Goal: Find specific page/section: Find specific page/section

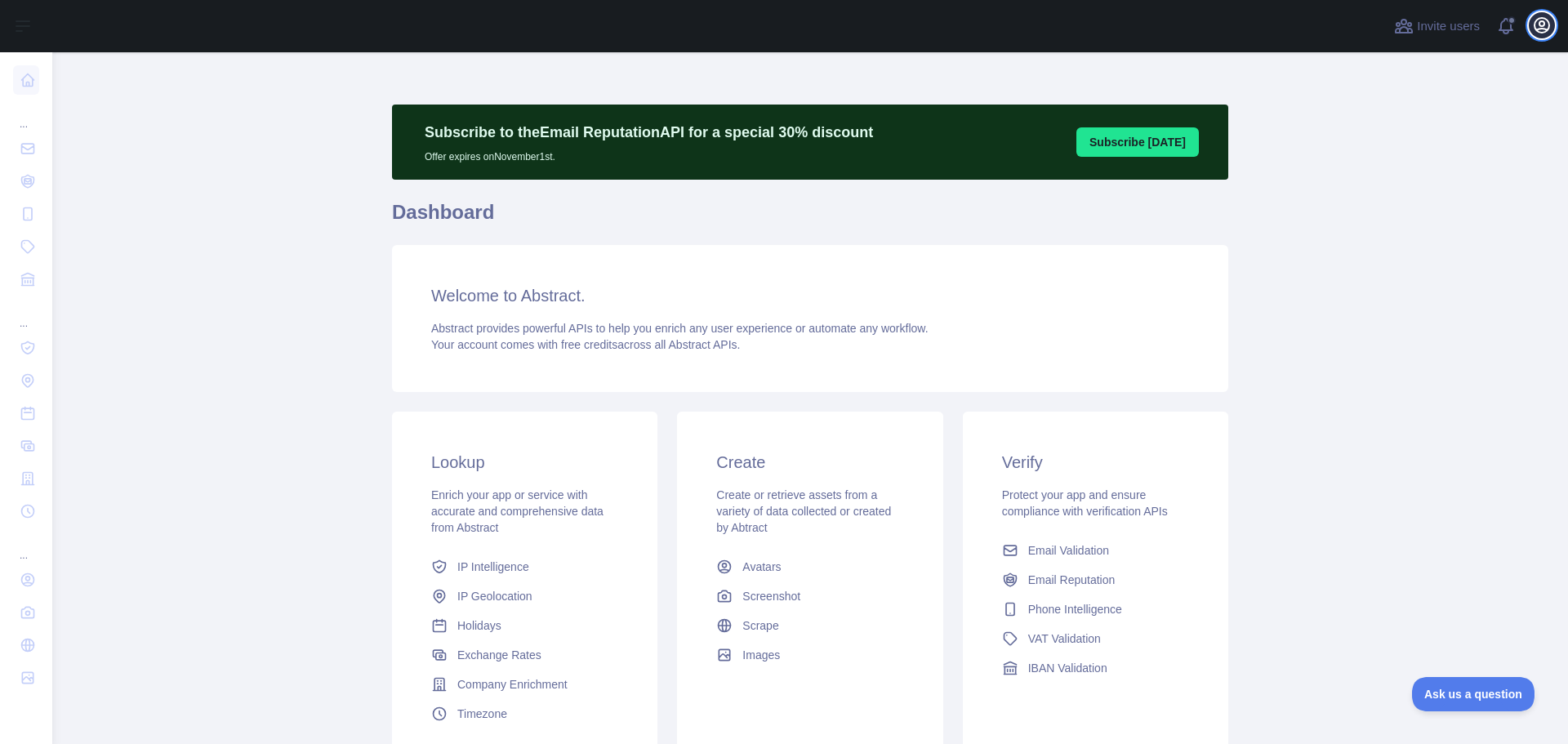
click at [1543, 28] on icon "button" at bounding box center [1542, 26] width 15 height 15
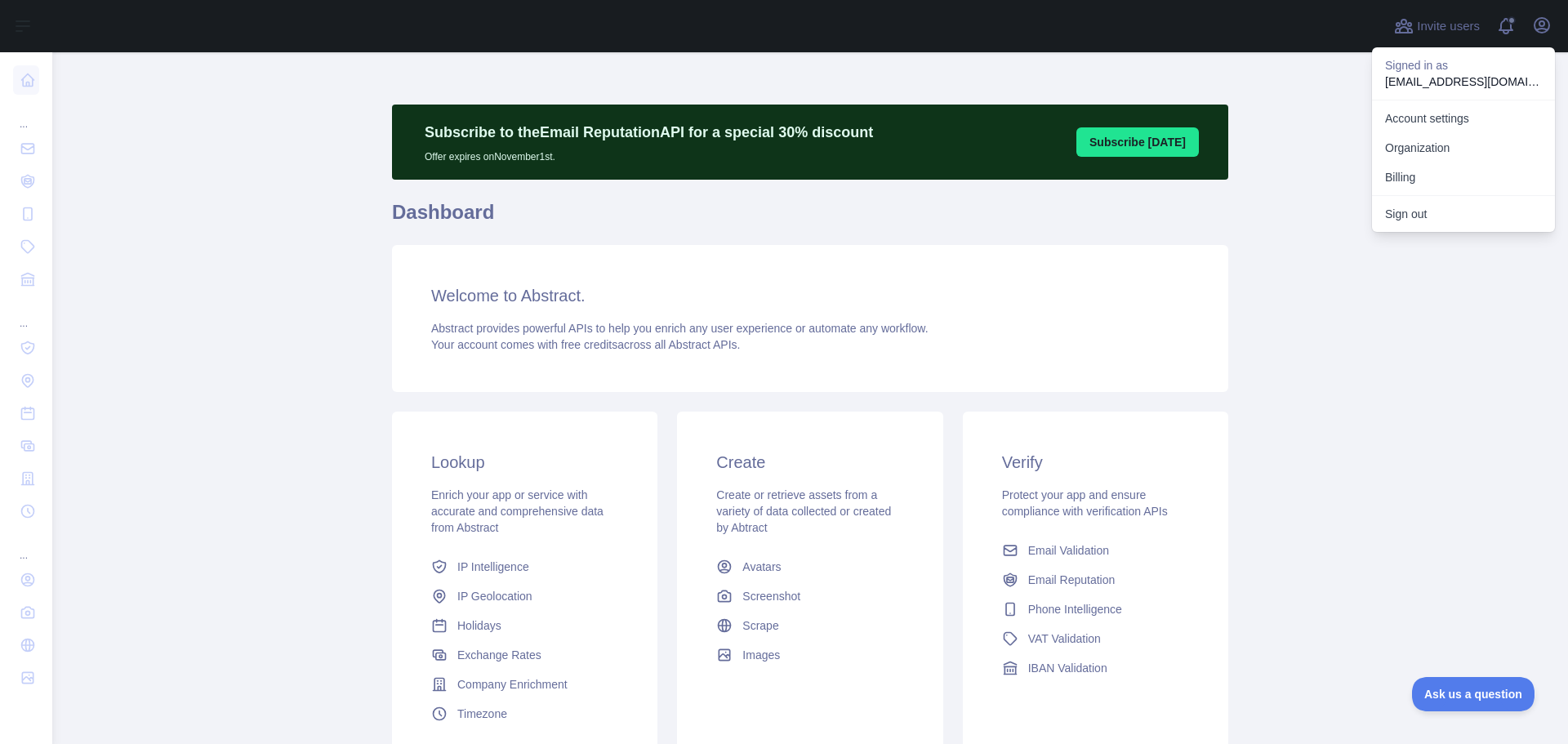
click at [1262, 343] on main "Subscribe to the Email Reputation API for a special 30 % discount Offer expires…" at bounding box center [810, 398] width 1516 height 692
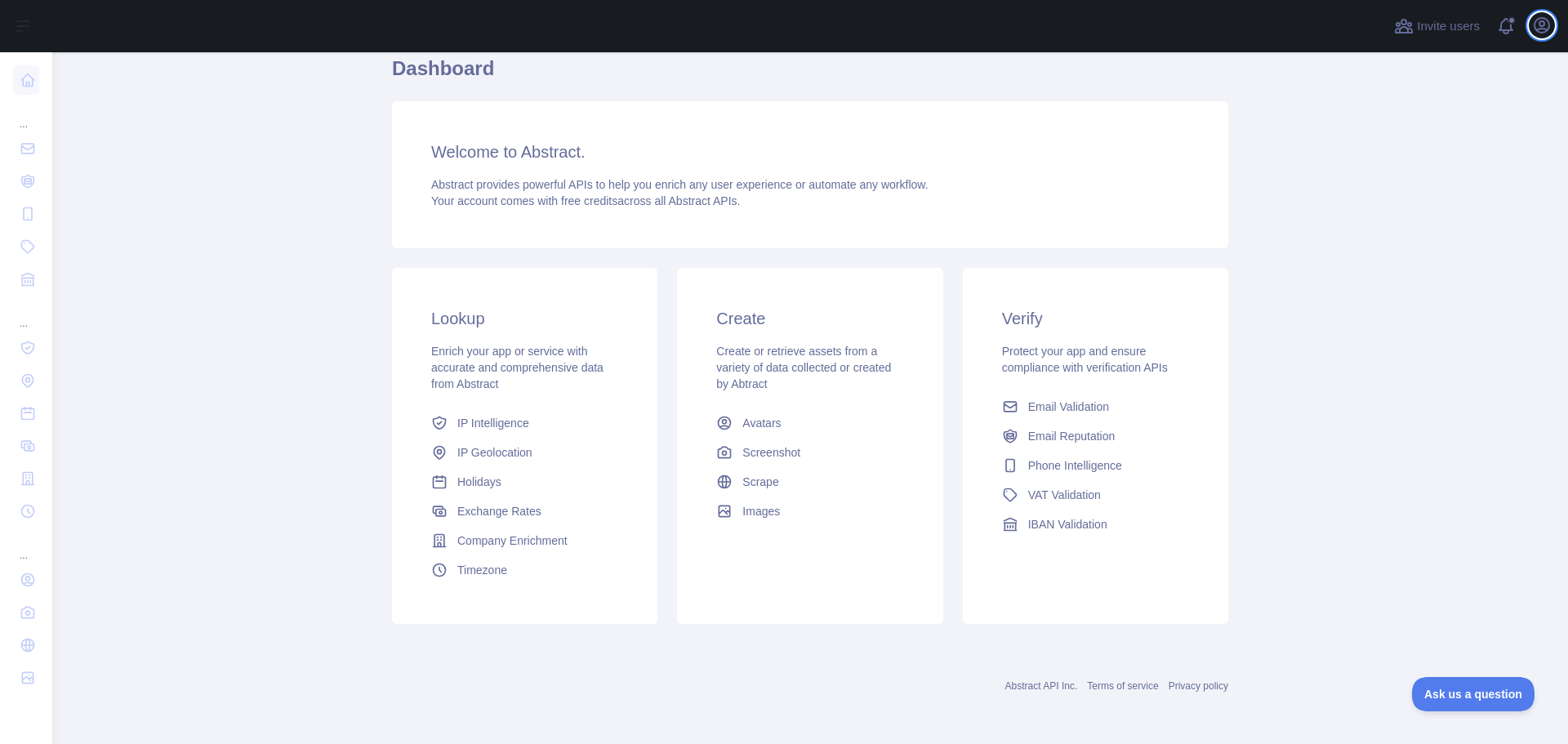
scroll to position [145, 0]
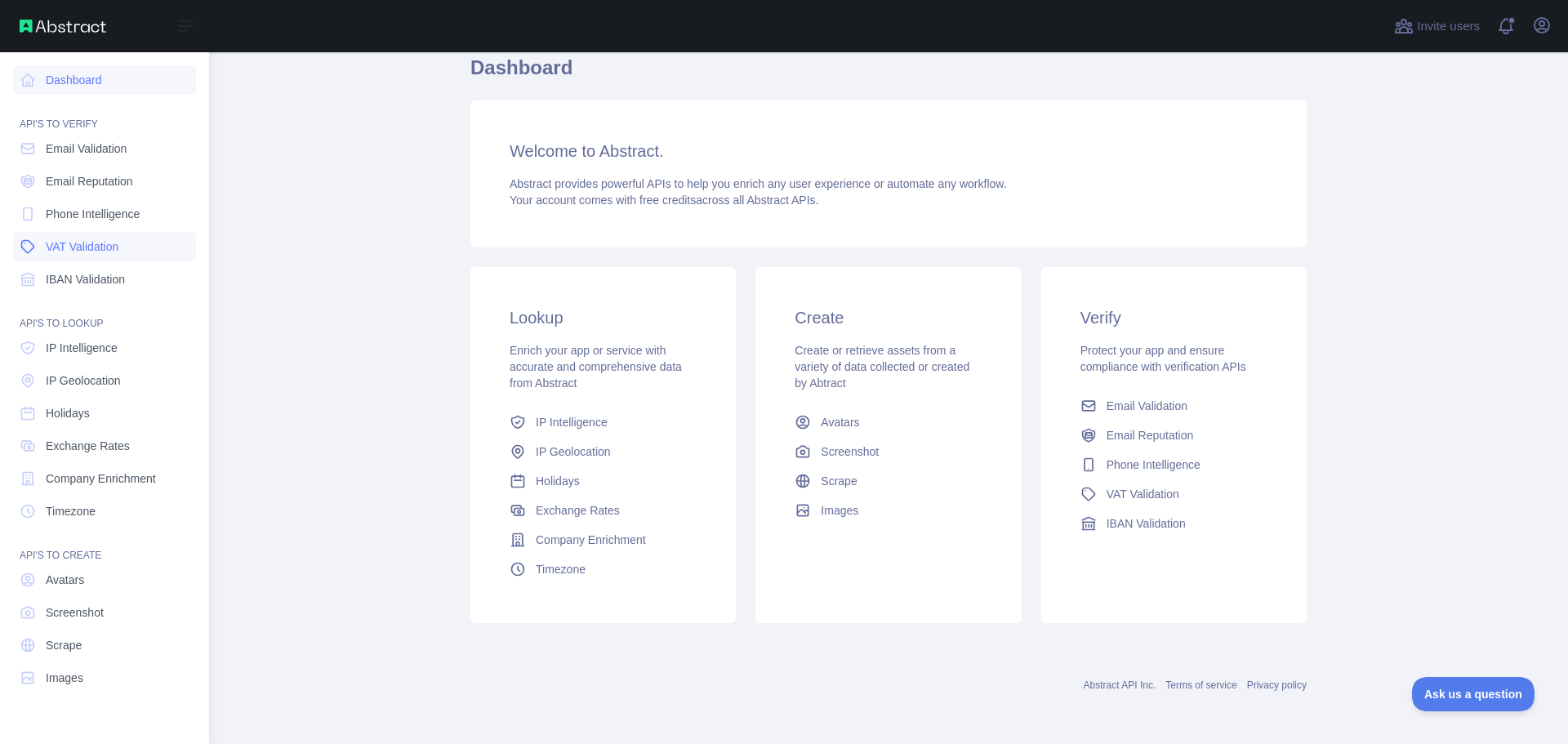
click at [102, 248] on span "VAT Validation" at bounding box center [81, 247] width 72 height 16
